Goal: Information Seeking & Learning: Learn about a topic

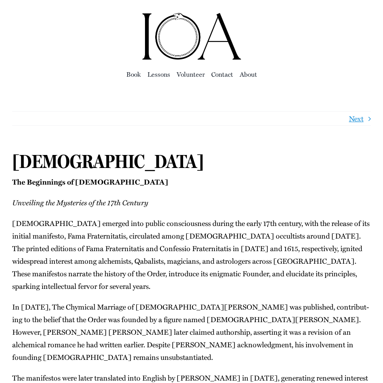
drag, startPoint x: 245, startPoint y: 288, endPoint x: 226, endPoint y: 155, distance: 134.5
click at [135, 76] on span "Book" at bounding box center [133, 74] width 15 height 11
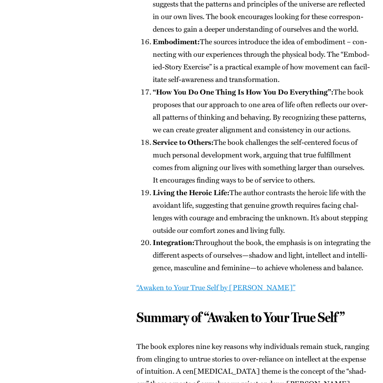
scroll to position [1258, 0]
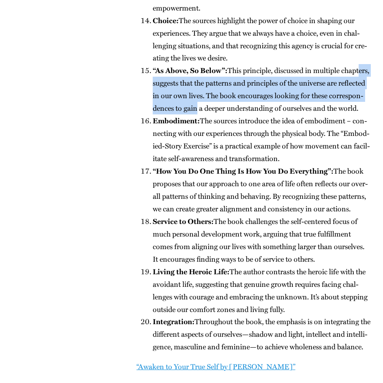
drag, startPoint x: 149, startPoint y: 88, endPoint x: 243, endPoint y: 107, distance: 95.2
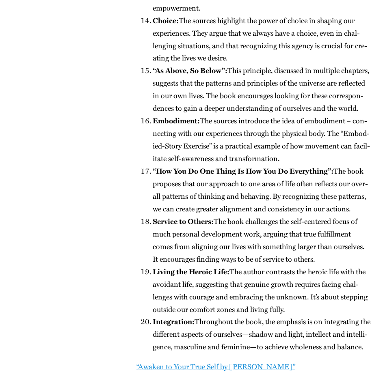
click at [246, 107] on li "“As Above, So Below”: This prin­ci­ple, dis­cussed in mul­ti­ple chap­ters, sug…" at bounding box center [262, 89] width 218 height 50
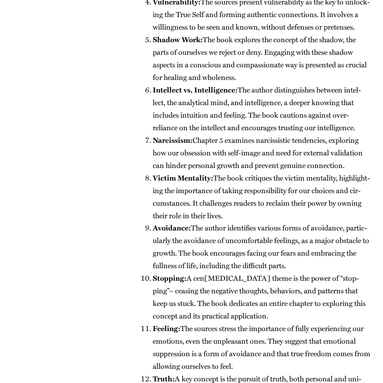
scroll to position [0, 0]
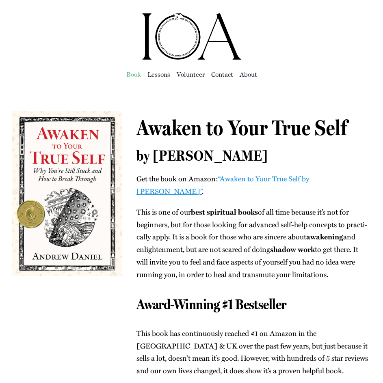
drag, startPoint x: 265, startPoint y: 215, endPoint x: 276, endPoint y: -26, distance: 241.7
click at [159, 76] on span "Lessons" at bounding box center [158, 74] width 23 height 11
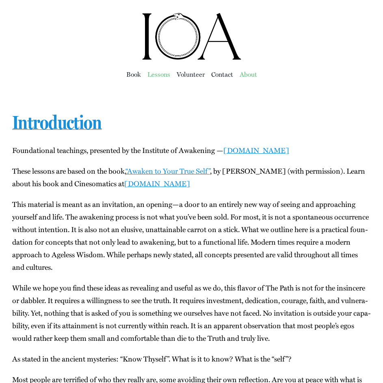
click at [249, 78] on span "About" at bounding box center [247, 74] width 17 height 11
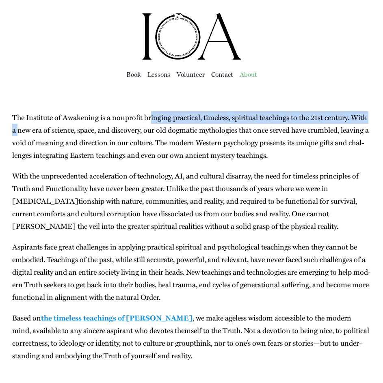
drag, startPoint x: 153, startPoint y: 119, endPoint x: 35, endPoint y: 136, distance: 118.8
click at [35, 136] on p "The Insti­tute of Awak­en­ing is a non­prof­it bring­ing prac­ti­cal, time­less…" at bounding box center [191, 136] width 358 height 50
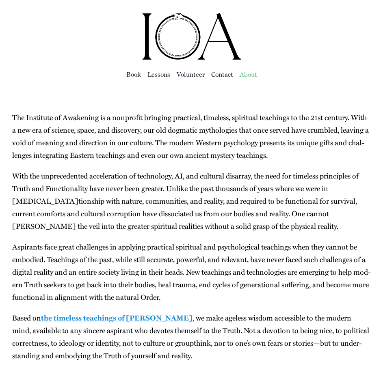
click at [54, 134] on p "The Insti­tute of Awak­en­ing is a non­prof­it bring­ing prac­ti­cal, time­less…" at bounding box center [191, 136] width 358 height 50
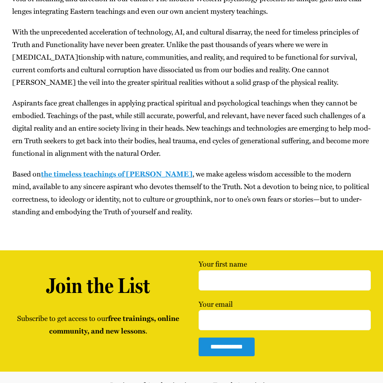
scroll to position [162, 0]
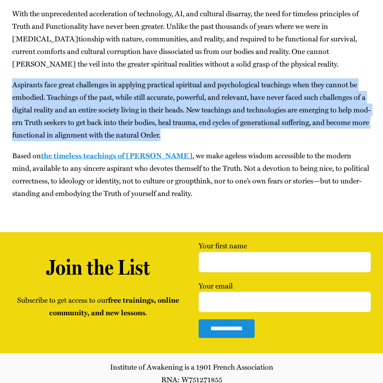
drag, startPoint x: 14, startPoint y: 85, endPoint x: 216, endPoint y: 135, distance: 208.2
click at [216, 135] on main "About andrew 2024-04-11T02:20:59+00:00 The Insti­tute of Awak­en­ing is a non­p…" at bounding box center [191, 78] width 383 height 307
click at [216, 135] on p "Aspi­rants face great chal­lenges in apply­ing prac­ti­cal spir­i­tu­al and psy…" at bounding box center [191, 109] width 358 height 63
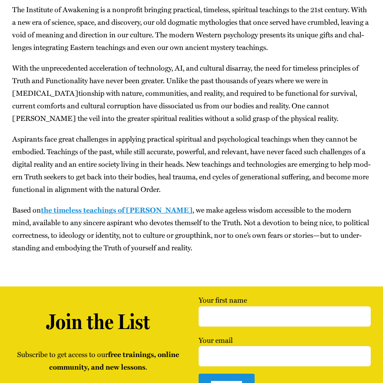
scroll to position [0, 0]
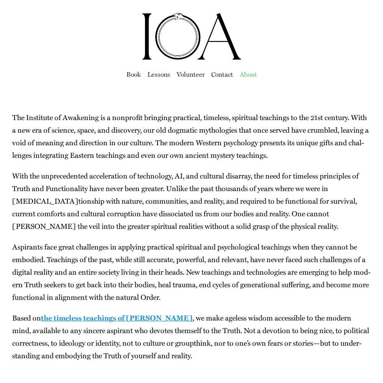
drag, startPoint x: 72, startPoint y: 163, endPoint x: 55, endPoint y: 10, distance: 153.9
click at [186, 75] on span "Vol­un­teer" at bounding box center [191, 74] width 28 height 11
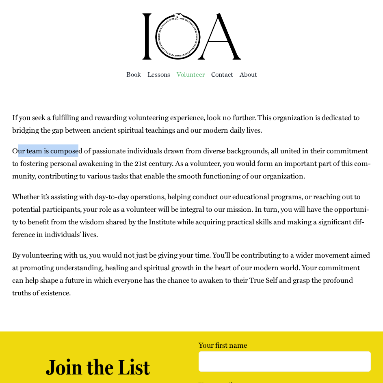
drag, startPoint x: 17, startPoint y: 153, endPoint x: 96, endPoint y: 155, distance: 79.6
click at [79, 155] on p "Our team is com­posed of pas­sion­ate indi­vid­u­als drawn from diverse back­gr…" at bounding box center [191, 163] width 358 height 38
click at [97, 155] on p "Our team is com­posed of pas­sion­ate indi­vid­u­als drawn from diverse back­gr…" at bounding box center [191, 163] width 358 height 38
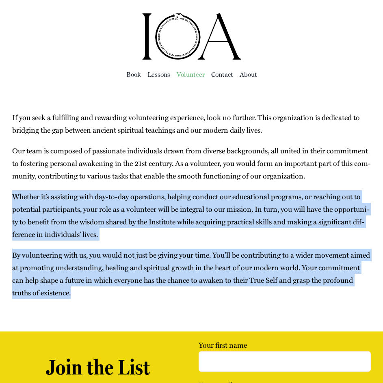
drag, startPoint x: 15, startPoint y: 196, endPoint x: 195, endPoint y: 286, distance: 201.3
click at [186, 287] on div "If you seek a ful­fill­ing and reward­ing vol­un­teer­ing expe­ri­ence, look no…" at bounding box center [191, 204] width 358 height 187
click at [213, 74] on span "Con­tact" at bounding box center [222, 74] width 22 height 11
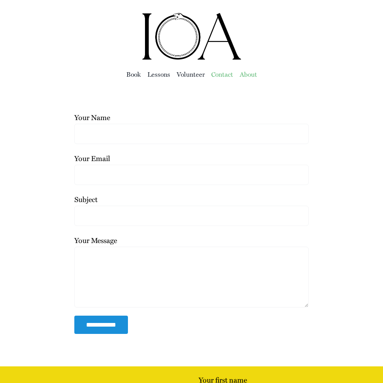
click at [242, 73] on span "About" at bounding box center [247, 74] width 17 height 11
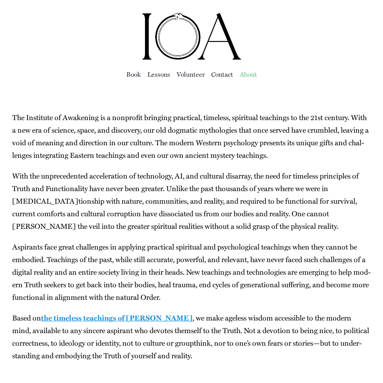
click at [153, 36] on img "ioa-logo" at bounding box center [191, 36] width 101 height 49
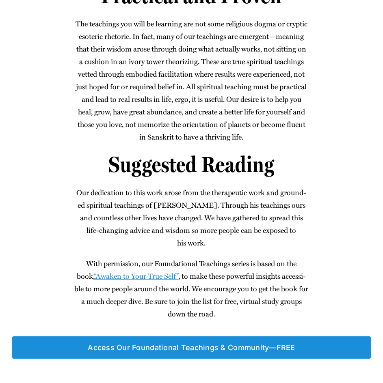
scroll to position [711, 0]
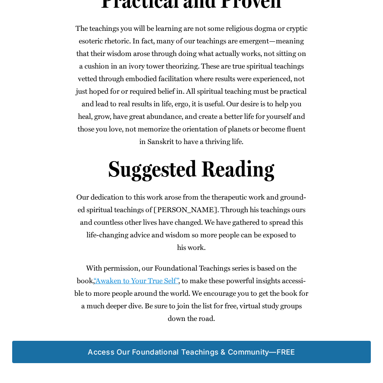
click at [201, 348] on span "Access Our Foun­da­tion­al Teach­ings & Community—FREE" at bounding box center [191, 352] width 207 height 9
